Goal: Task Accomplishment & Management: Use online tool/utility

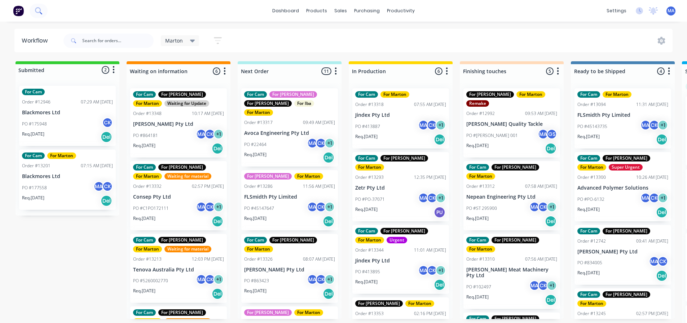
click at [38, 9] on icon at bounding box center [38, 10] width 7 height 7
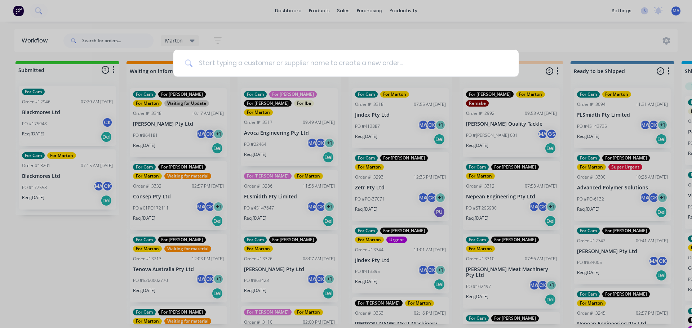
click at [270, 59] on input at bounding box center [350, 63] width 314 height 27
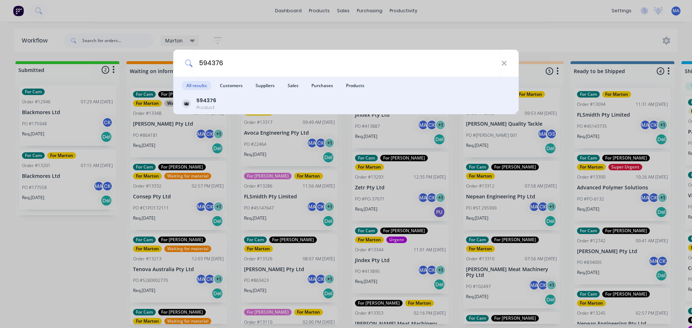
type input "594376"
click at [225, 105] on div "594376 Product" at bounding box center [346, 104] width 328 height 14
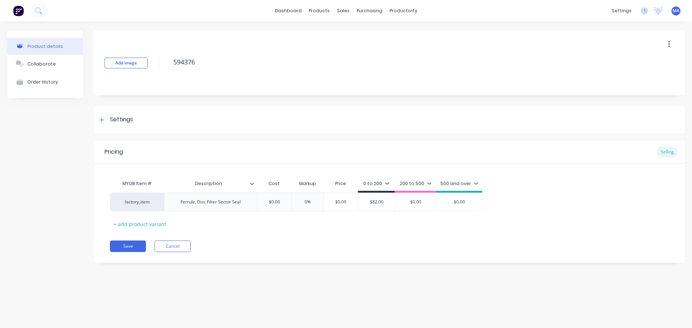
type textarea "x"
click at [63, 59] on button "Collaborate" at bounding box center [45, 64] width 76 height 18
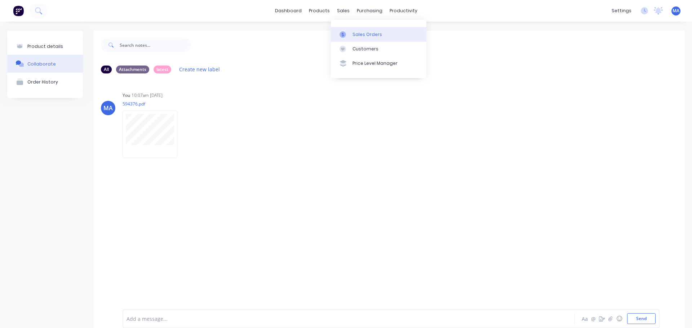
drag, startPoint x: 354, startPoint y: 32, endPoint x: 349, endPoint y: 34, distance: 5.6
click at [354, 32] on div "Sales Orders" at bounding box center [368, 34] width 30 height 6
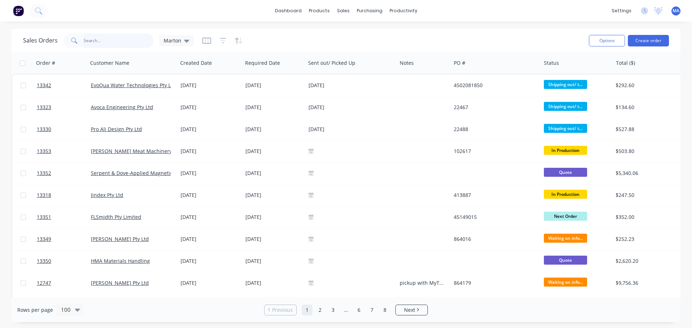
click at [106, 42] on input "text" at bounding box center [119, 41] width 70 height 14
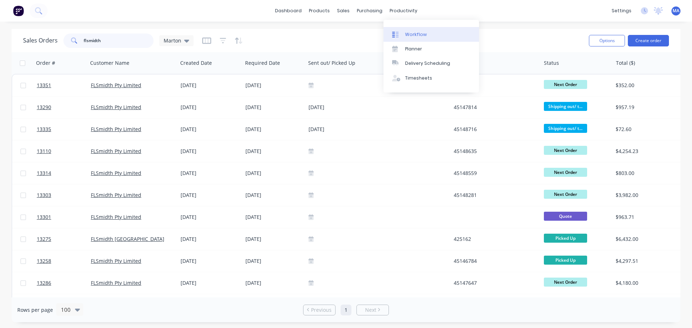
type input "flsmidth"
click at [407, 30] on link "Workflow" at bounding box center [432, 34] width 96 height 14
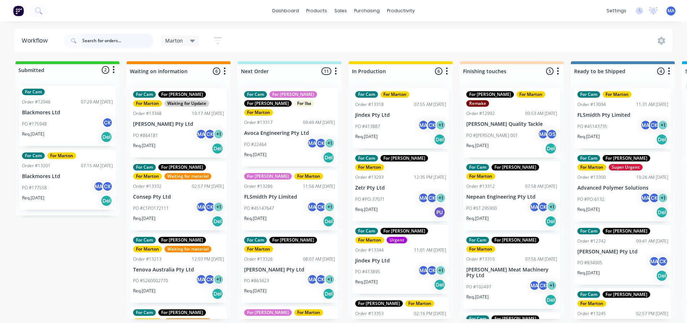
click at [129, 38] on input "text" at bounding box center [117, 41] width 71 height 14
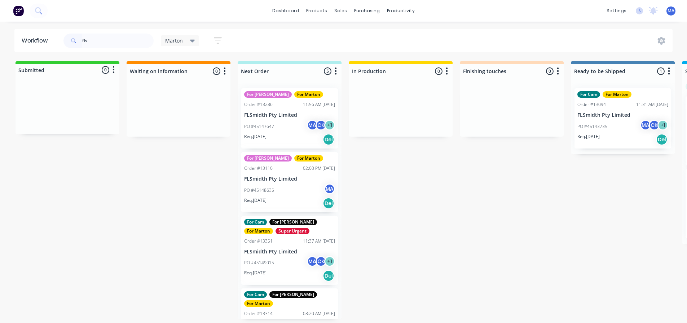
click at [100, 32] on div "fls" at bounding box center [108, 41] width 90 height 22
click at [92, 43] on input "fls" at bounding box center [117, 41] width 71 height 14
type input "45147647"
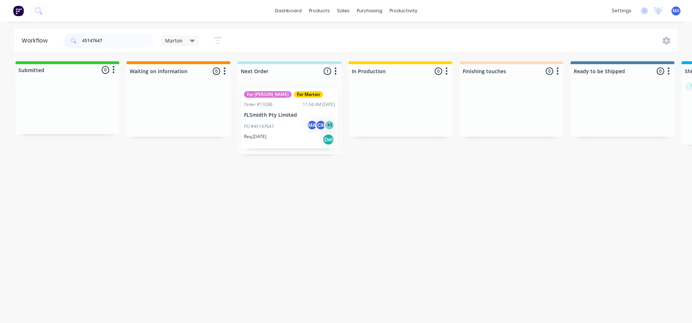
click at [295, 128] on div "PO #45147647 MA CK + 1" at bounding box center [289, 127] width 91 height 14
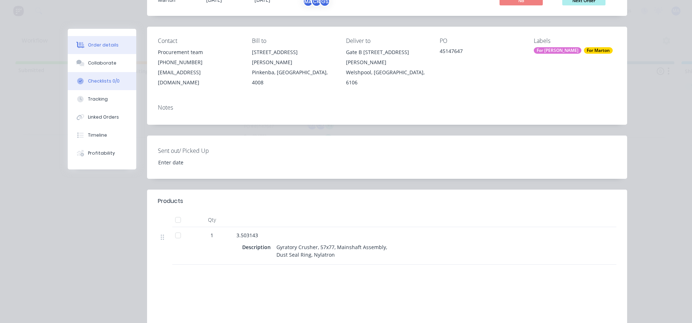
scroll to position [72, 0]
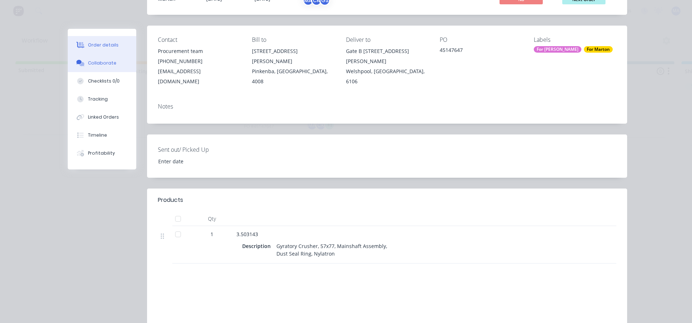
click at [96, 65] on div "Collaborate" at bounding box center [102, 63] width 28 height 6
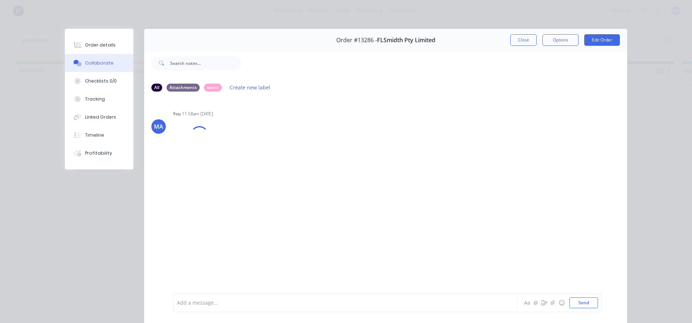
click at [522, 37] on button "Close" at bounding box center [524, 40] width 26 height 12
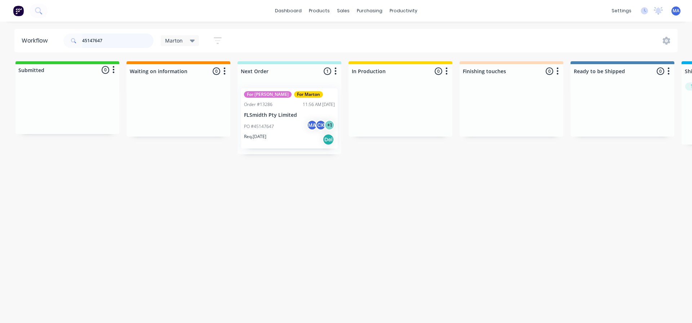
click at [127, 46] on input "45147647" at bounding box center [117, 41] width 71 height 14
type input "45148635"
click at [294, 134] on div "Req. [DATE] Del" at bounding box center [289, 139] width 91 height 12
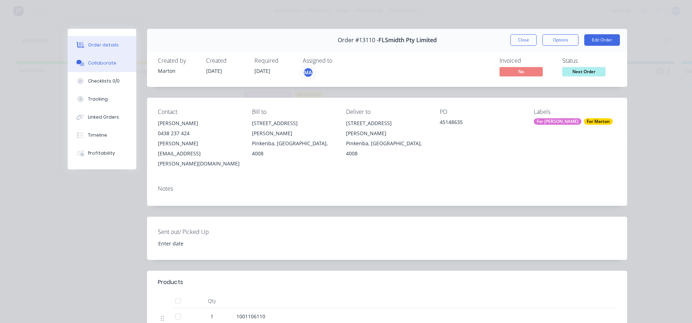
click at [103, 65] on div "Collaborate" at bounding box center [102, 63] width 28 height 6
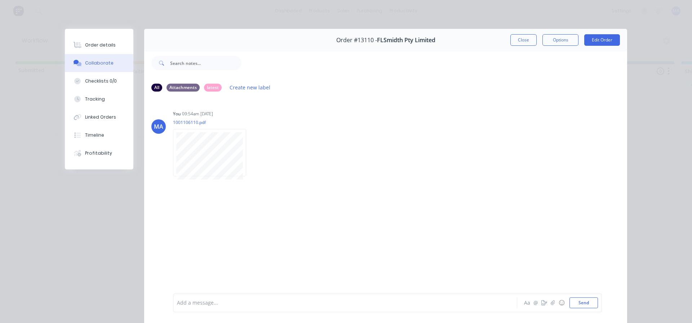
click at [529, 42] on button "Close" at bounding box center [524, 40] width 26 height 12
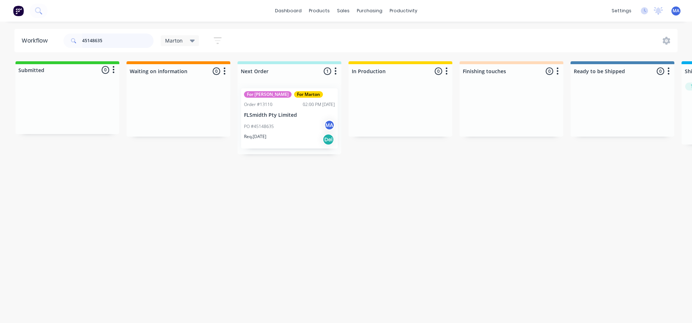
click at [118, 40] on input "45148635" at bounding box center [117, 41] width 71 height 14
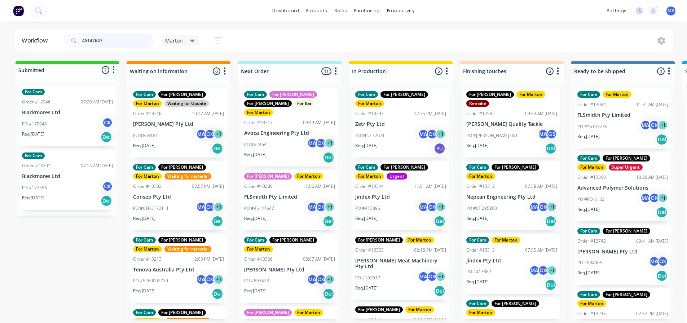
type input "45147647"
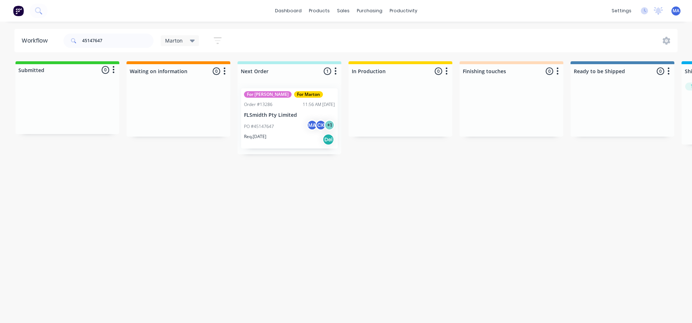
click at [269, 128] on p "PO #45147647" at bounding box center [259, 126] width 30 height 6
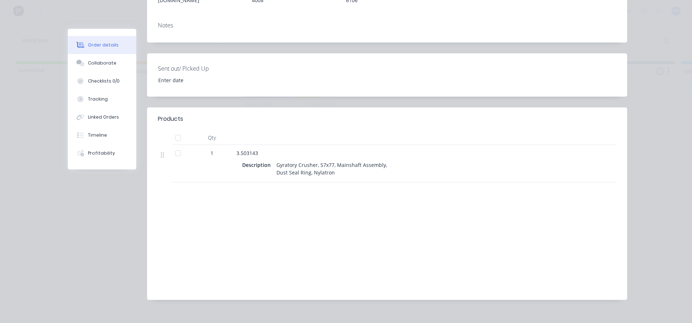
scroll to position [154, 0]
click at [106, 53] on button "Order details" at bounding box center [102, 45] width 68 height 18
click at [106, 62] on div "Collaborate" at bounding box center [102, 63] width 28 height 6
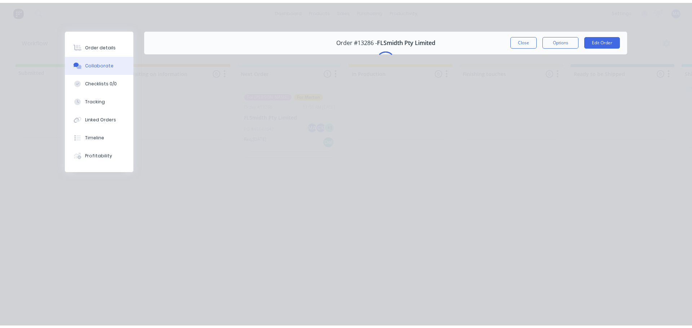
scroll to position [0, 0]
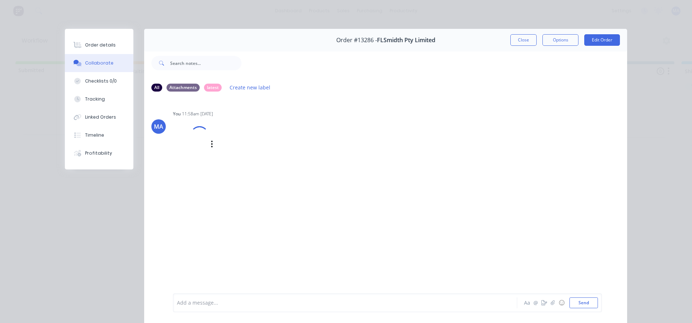
click at [191, 146] on div at bounding box center [191, 144] width 36 height 48
click at [513, 41] on button "Close" at bounding box center [524, 40] width 26 height 12
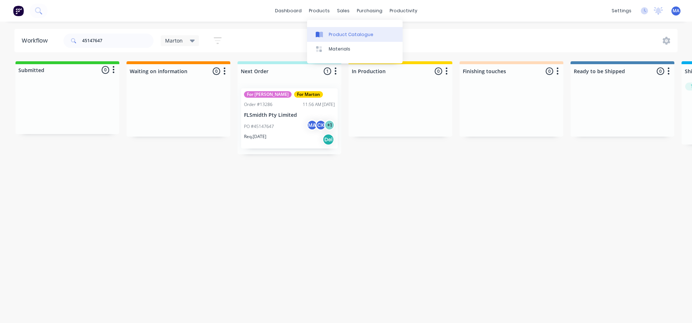
drag, startPoint x: 332, startPoint y: 29, endPoint x: 326, endPoint y: 30, distance: 6.1
click at [332, 29] on link "Product Catalogue" at bounding box center [355, 34] width 96 height 14
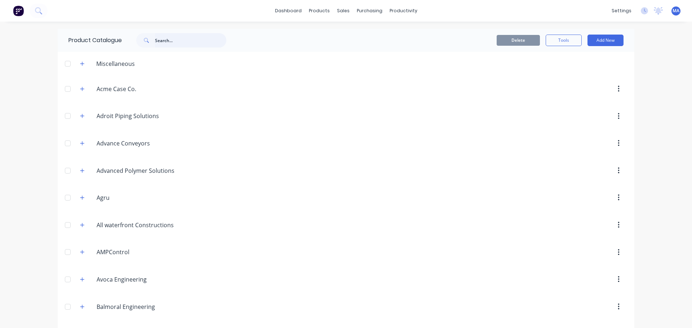
click at [158, 44] on input "text" at bounding box center [190, 40] width 71 height 14
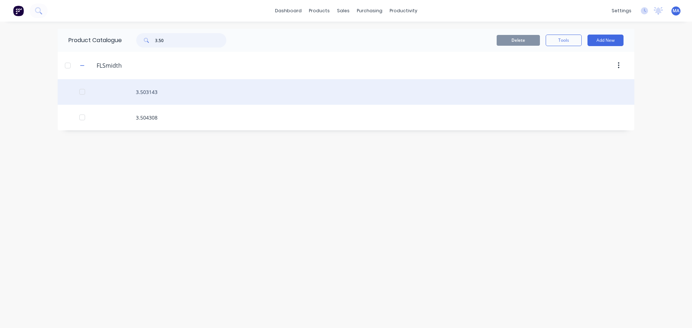
type input "3.50"
click at [195, 92] on div "3.503143" at bounding box center [346, 92] width 577 height 26
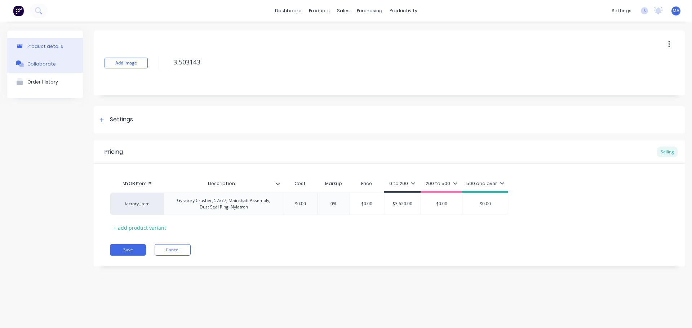
click at [57, 68] on button "Collaborate" at bounding box center [45, 64] width 76 height 18
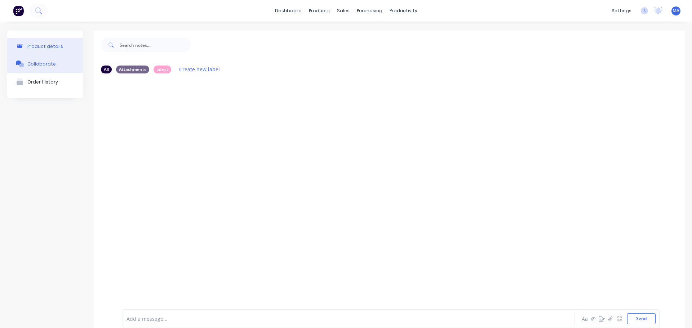
click at [37, 49] on div "Product details" at bounding box center [45, 46] width 36 height 5
click at [49, 45] on div "Product details" at bounding box center [45, 46] width 36 height 5
type textarea "x"
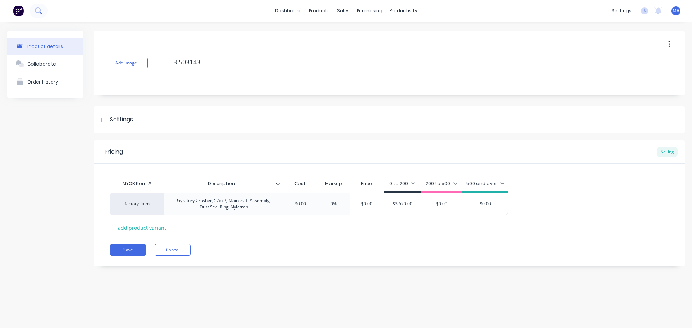
click at [37, 9] on icon at bounding box center [38, 10] width 7 height 7
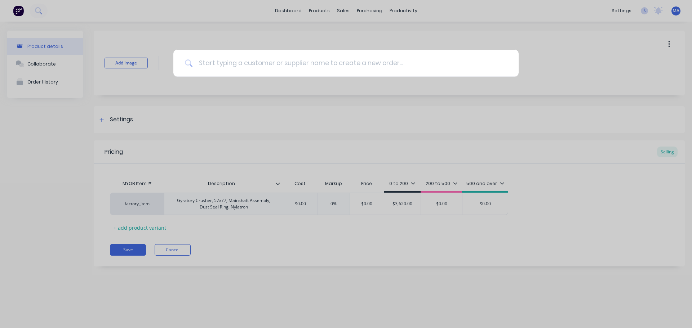
click at [285, 57] on input at bounding box center [350, 63] width 314 height 27
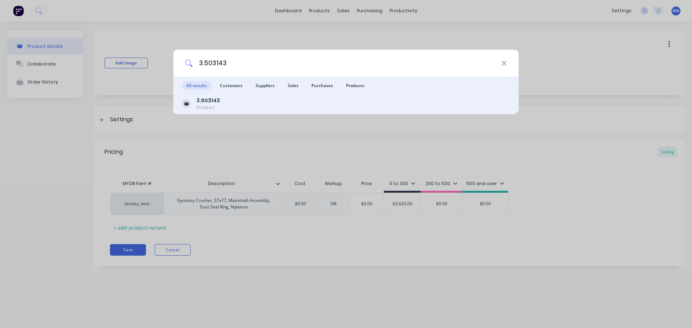
type input "3.503143"
click at [237, 106] on div "3.503143 Product" at bounding box center [346, 104] width 328 height 14
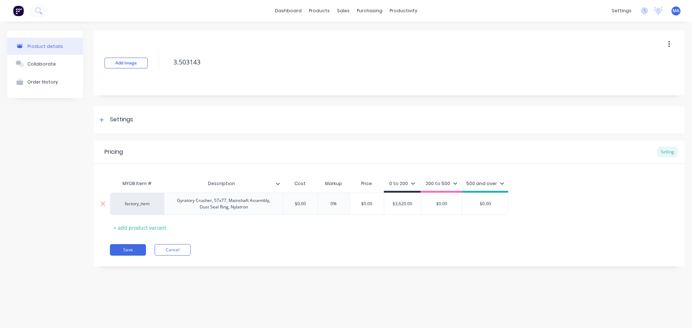
click at [412, 202] on input "$3,620.00" at bounding box center [402, 204] width 36 height 6
type input "$3"
type textarea "x"
type input "$38"
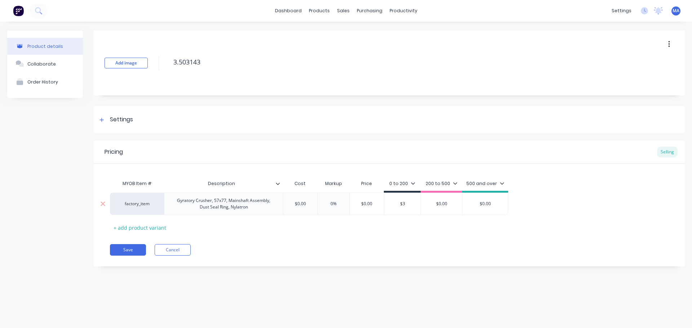
type textarea "x"
type input "$380"
type textarea "x"
type input "$3800"
type textarea "x"
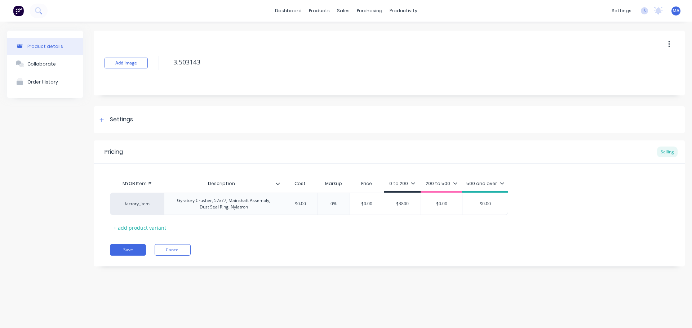
type input "$3800"
click at [411, 245] on div "Save Cancel" at bounding box center [397, 250] width 575 height 12
click at [59, 65] on button "Collaborate" at bounding box center [45, 64] width 76 height 18
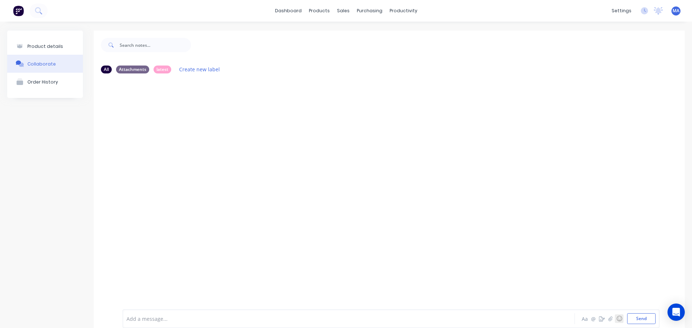
click at [615, 319] on button "☺" at bounding box center [619, 319] width 9 height 9
click at [606, 320] on button "button" at bounding box center [610, 319] width 9 height 9
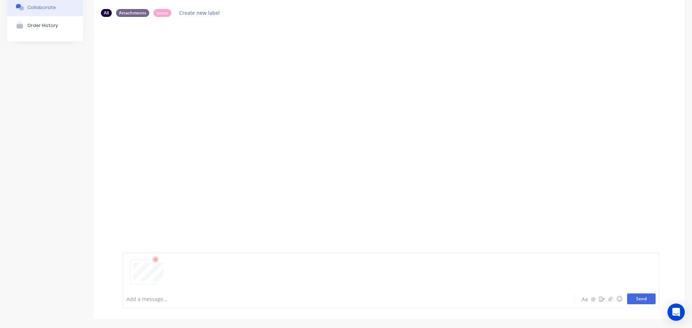
click at [630, 302] on button "Send" at bounding box center [641, 299] width 28 height 11
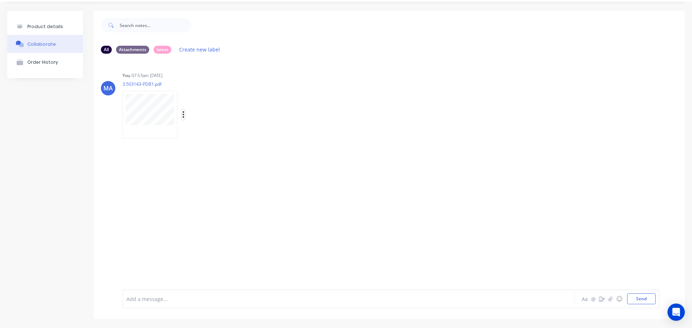
click at [184, 116] on icon "button" at bounding box center [183, 115] width 2 height 8
click at [202, 136] on button "Auto-attach to new orders" at bounding box center [230, 134] width 81 height 17
click at [300, 130] on label at bounding box center [300, 130] width 0 height 0
click at [289, 136] on input "checkbox" at bounding box center [286, 133] width 6 height 7
checkbox input "true"
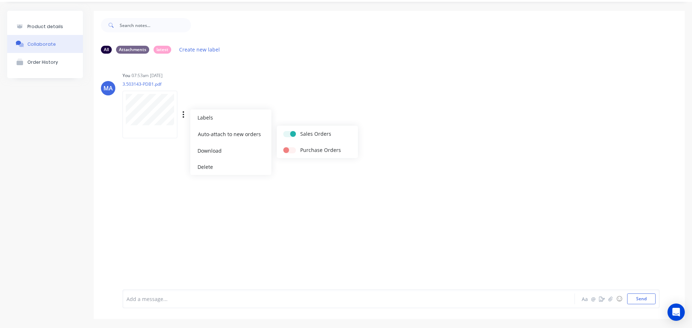
click at [296, 101] on div "You 07:53am 25/09/25 3.503143-PDB1.pdf Labels Auto-attach to new orders Sales O…" at bounding box center [235, 102] width 225 height 65
